Goal: Information Seeking & Learning: Learn about a topic

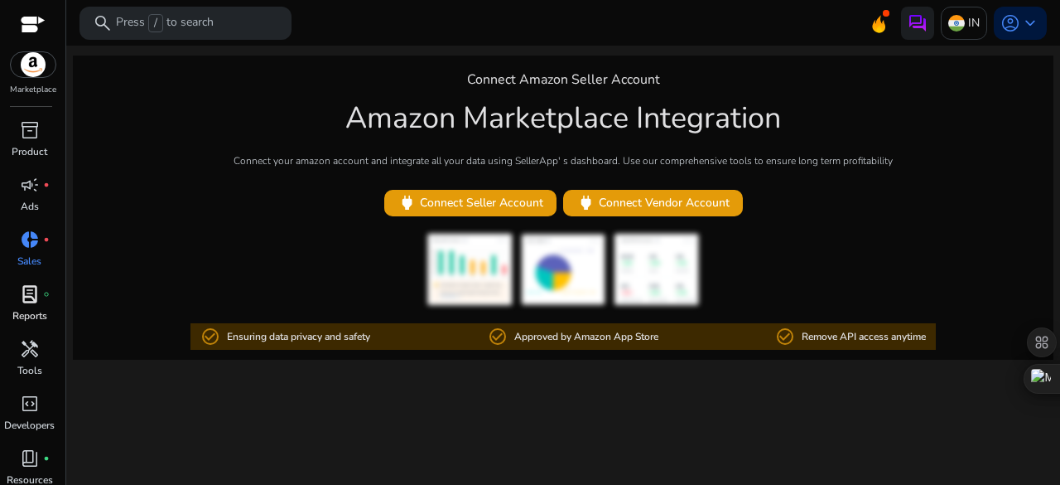
click at [16, 304] on div "lab_profile fiber_manual_record" at bounding box center [30, 294] width 46 height 27
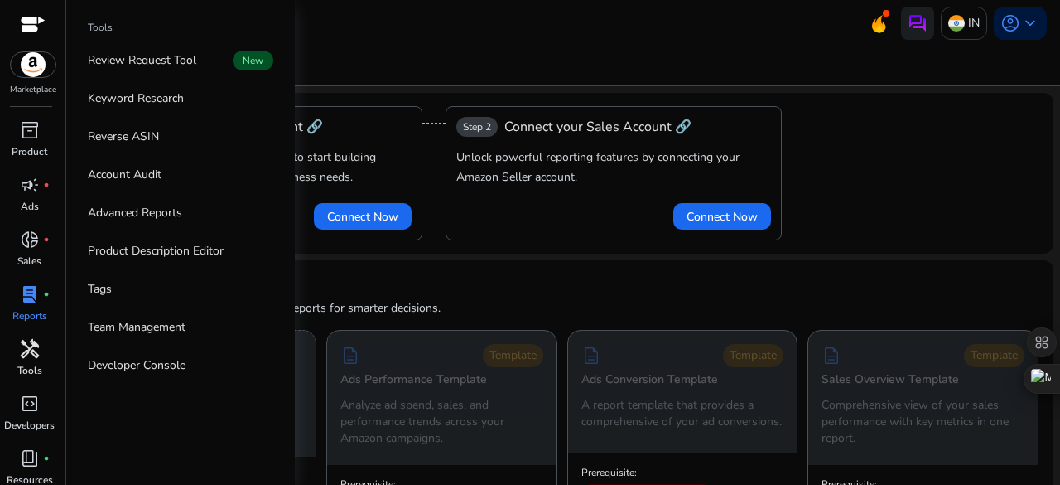
click at [23, 348] on span "handyman" at bounding box center [30, 349] width 20 height 20
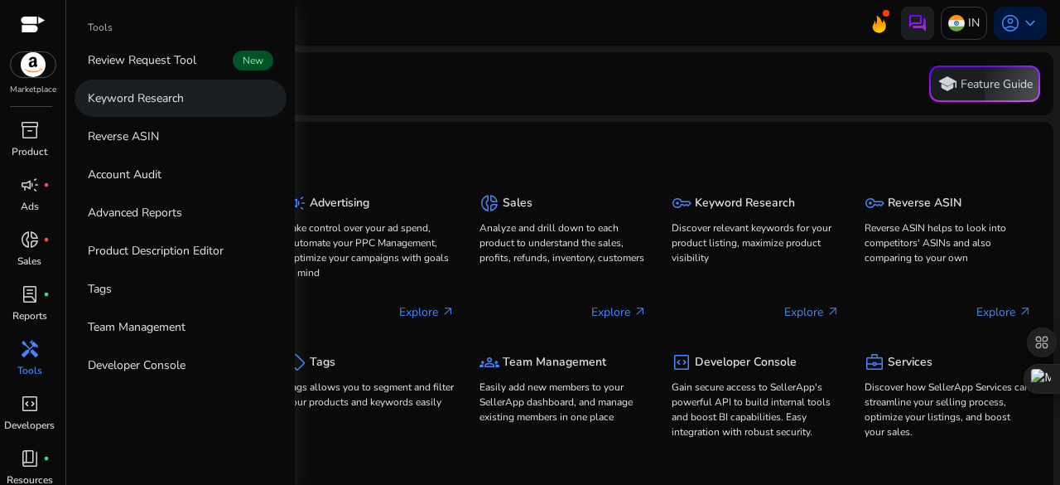
click at [145, 97] on p "Keyword Research" at bounding box center [136, 97] width 96 height 17
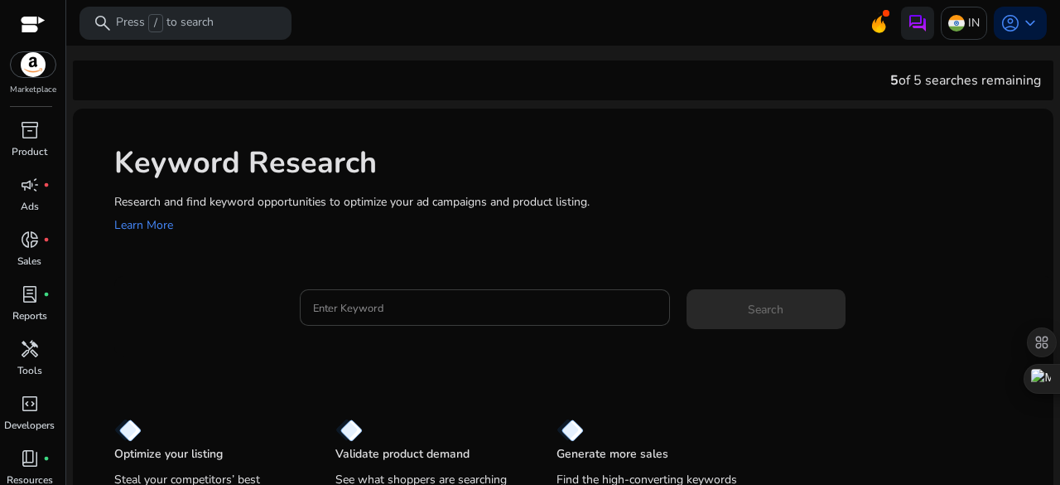
click at [382, 292] on div at bounding box center [485, 307] width 344 height 36
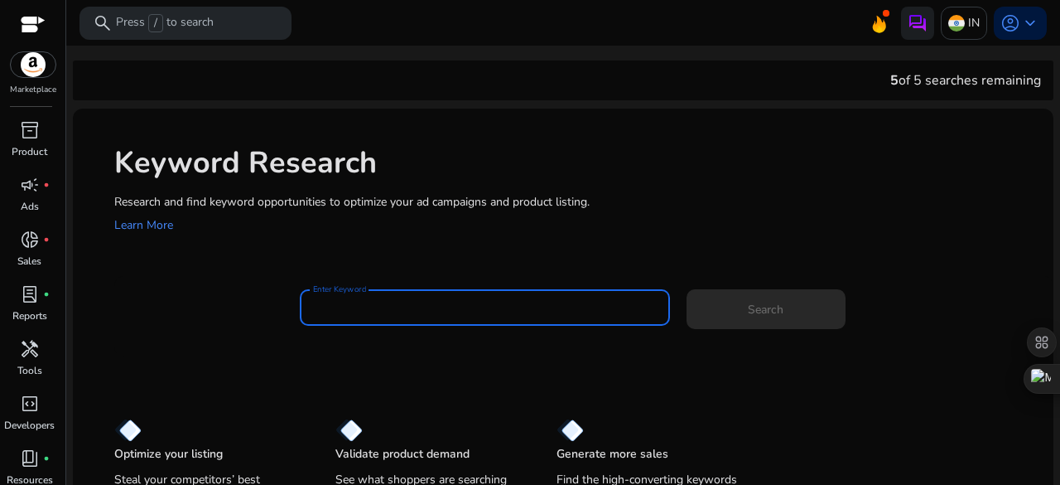
click at [387, 311] on input "Enter Keyword" at bounding box center [485, 307] width 344 height 18
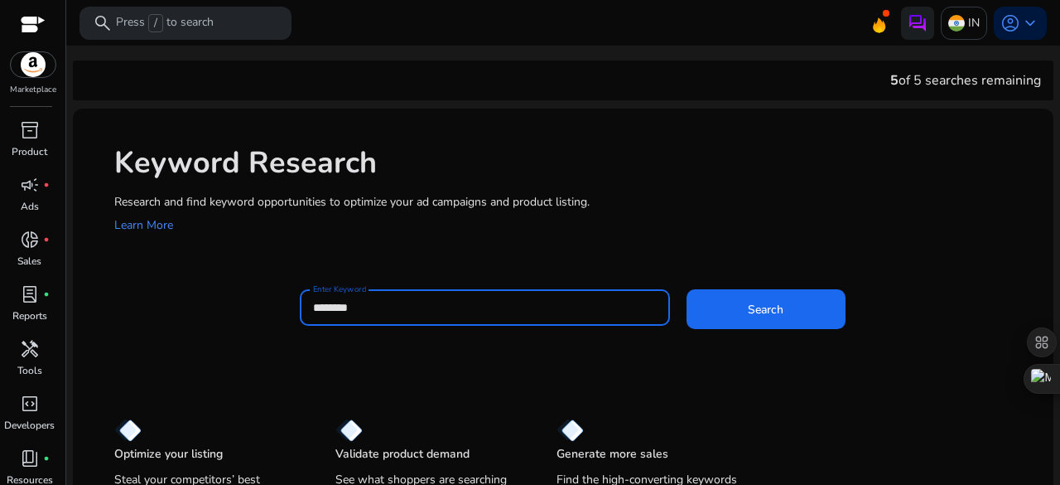
type input "********"
click at [687, 289] on button "Search" at bounding box center [766, 309] width 159 height 40
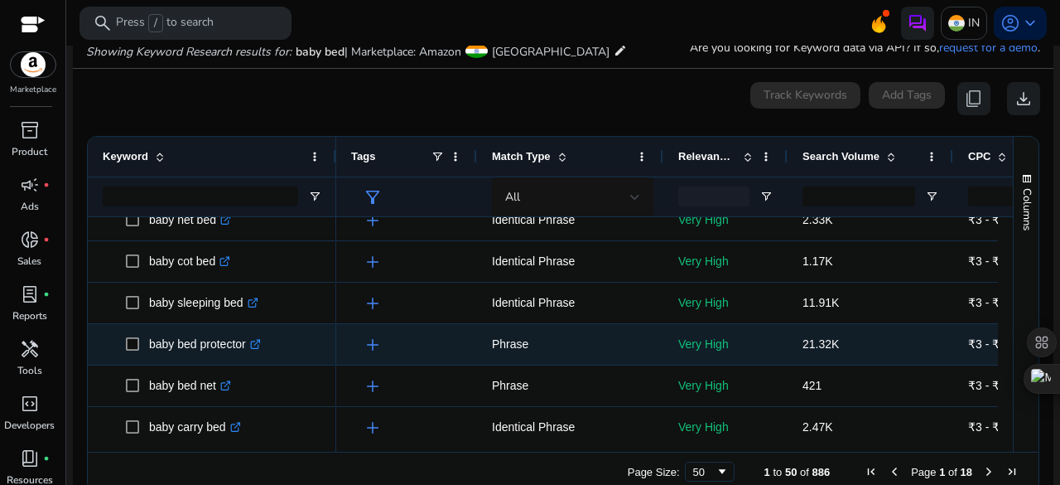
scroll to position [183, 0]
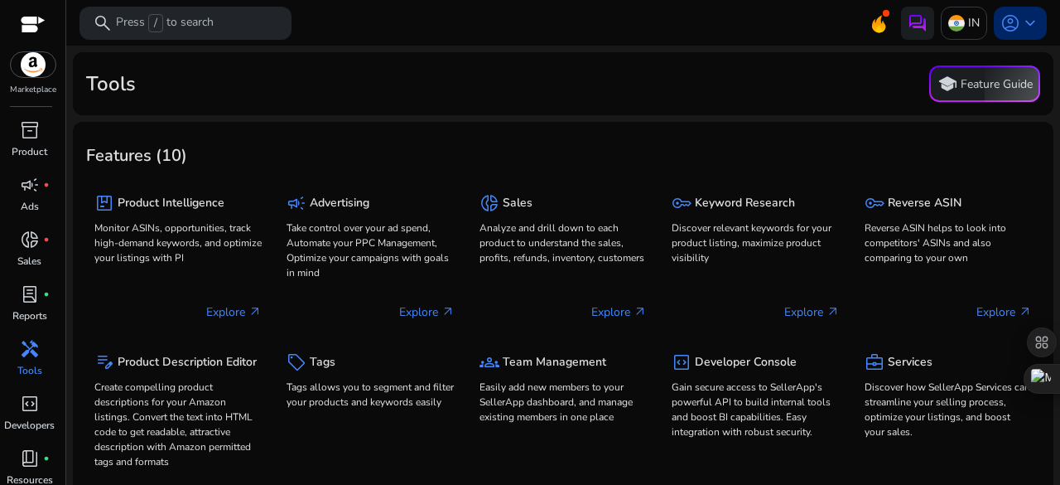
click at [1023, 7] on div "account_circle keyboard_arrow_down" at bounding box center [1020, 23] width 53 height 33
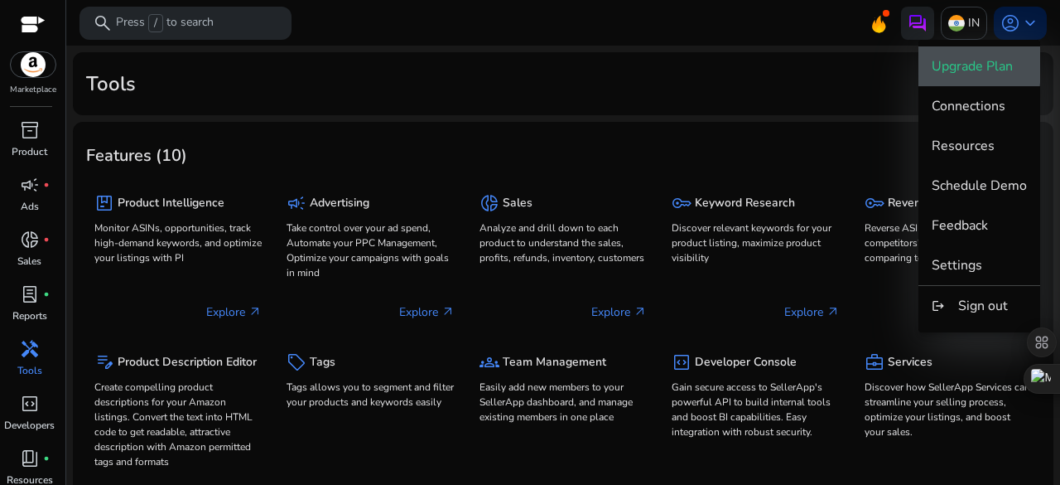
click at [948, 60] on span "Upgrade Plan" at bounding box center [972, 66] width 81 height 18
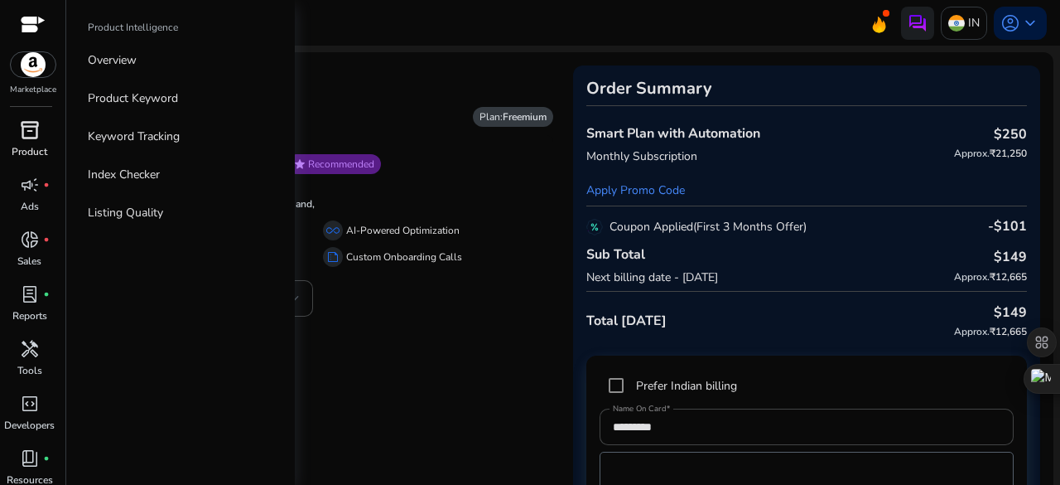
click at [17, 142] on div "inventory_2" at bounding box center [30, 130] width 46 height 27
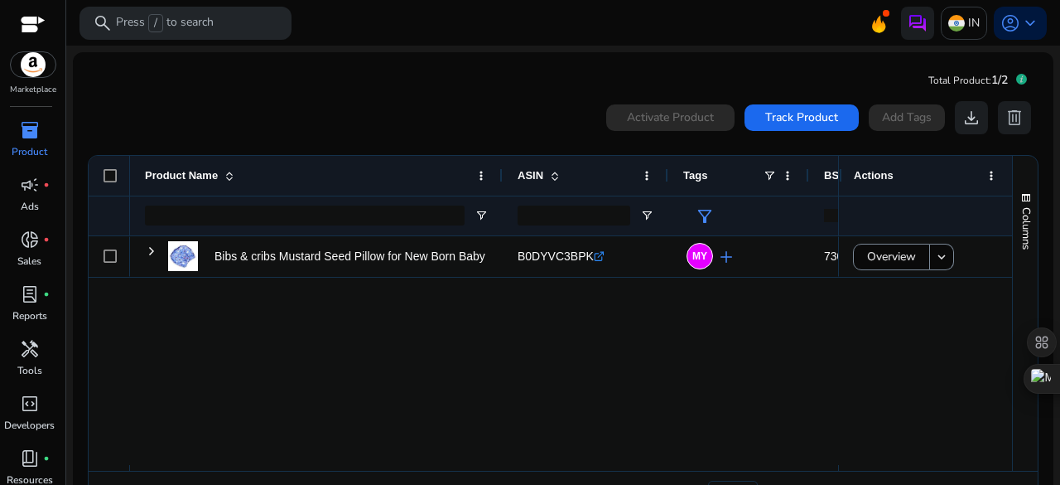
scroll to position [48, 0]
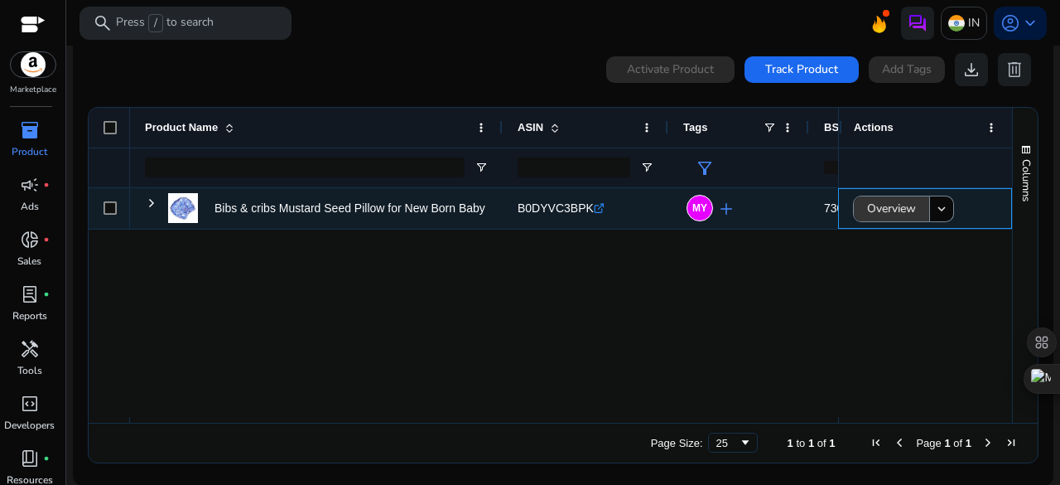
click at [890, 211] on span "Overview" at bounding box center [891, 208] width 49 height 34
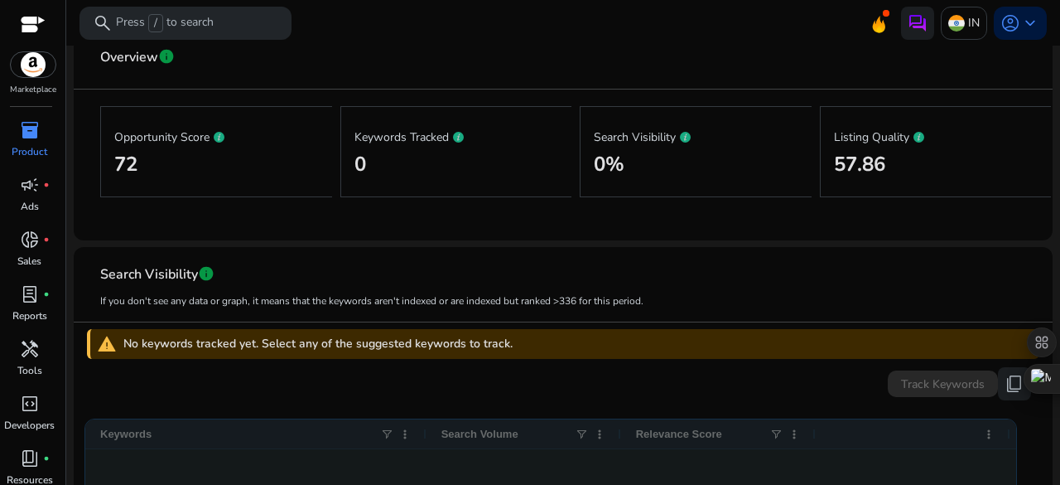
scroll to position [243, 0]
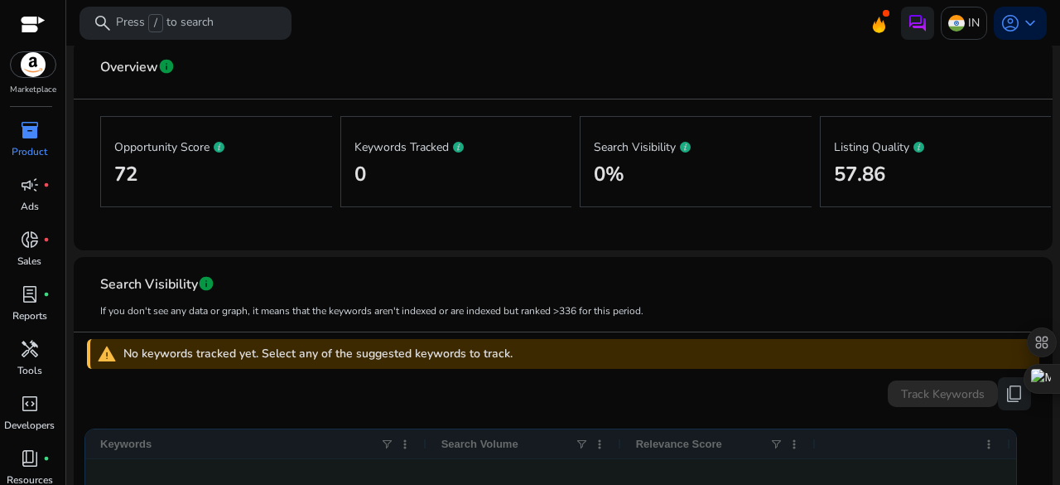
click at [243, 172] on h2 "72" at bounding box center [216, 174] width 205 height 24
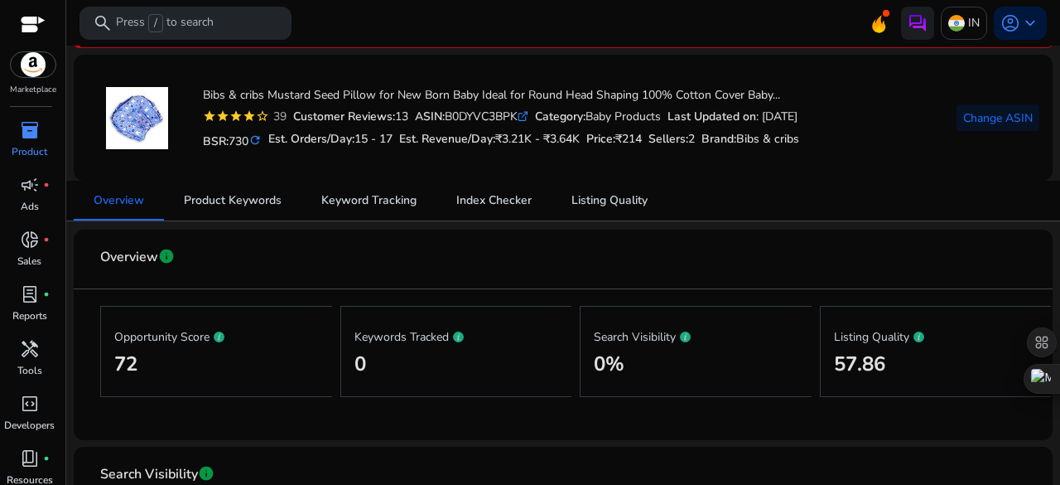
scroll to position [0, 0]
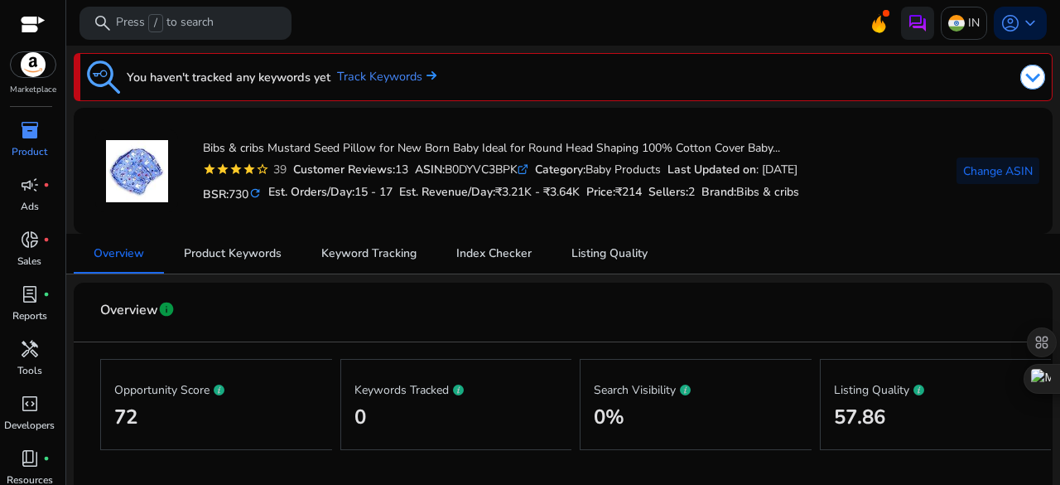
click at [38, 24] on div at bounding box center [33, 26] width 25 height 19
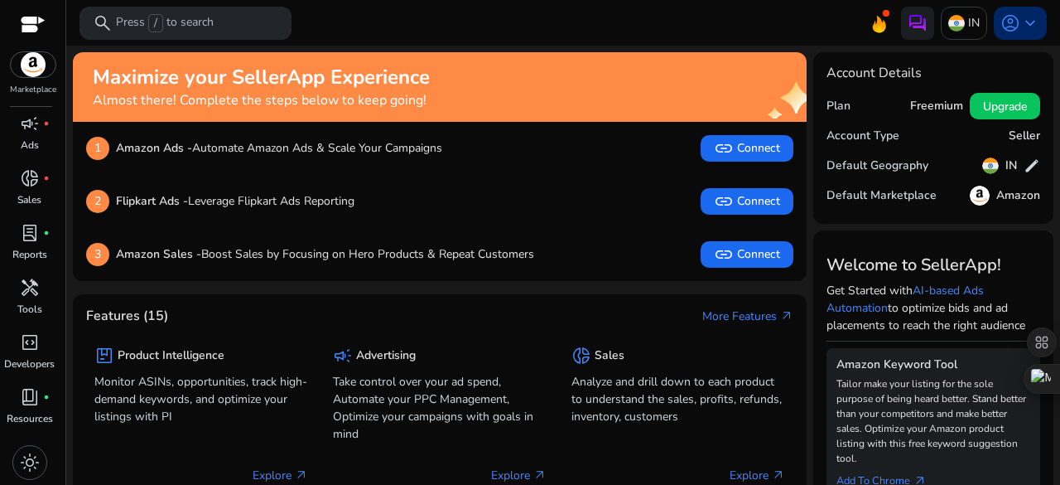
click at [1001, 14] on span "account_circle" at bounding box center [1011, 23] width 20 height 20
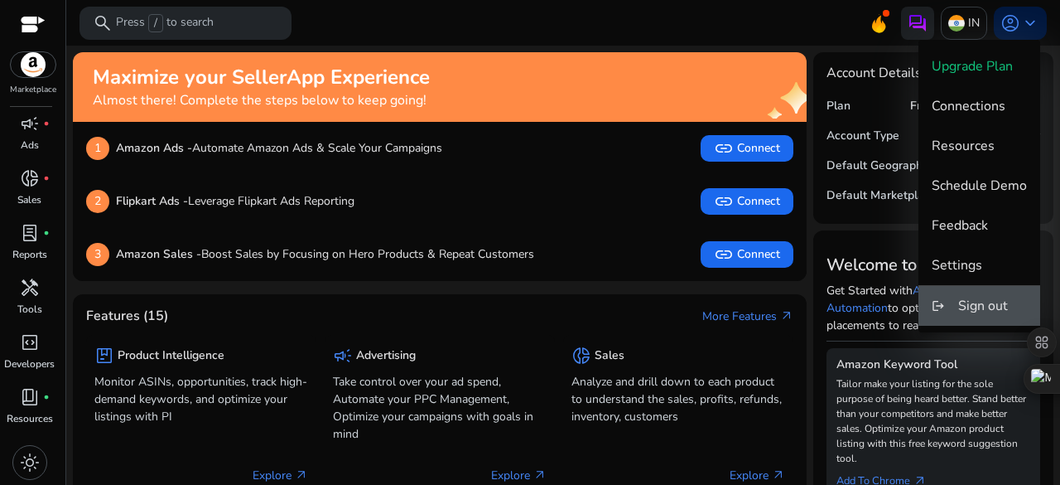
click at [1005, 307] on span "Sign out" at bounding box center [983, 306] width 50 height 18
